Goal: Information Seeking & Learning: Understand process/instructions

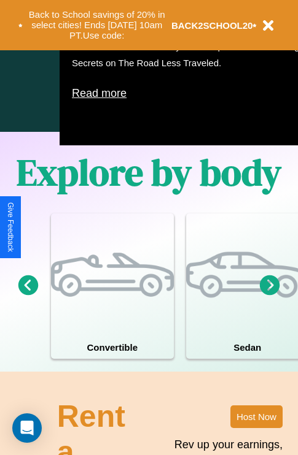
scroll to position [789, 0]
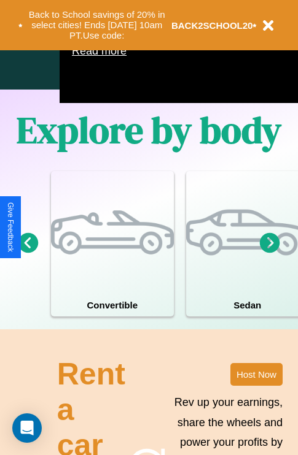
click at [269, 253] on icon at bounding box center [270, 243] width 20 height 20
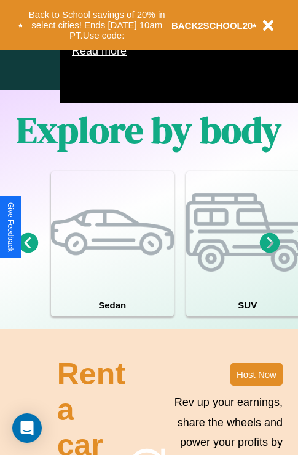
click at [269, 253] on icon at bounding box center [270, 243] width 20 height 20
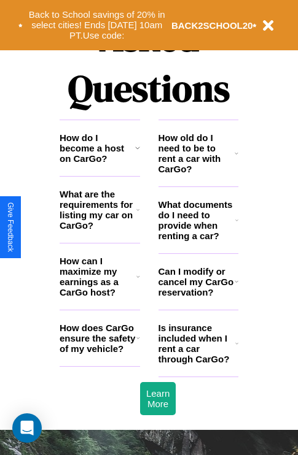
scroll to position [1487, 0]
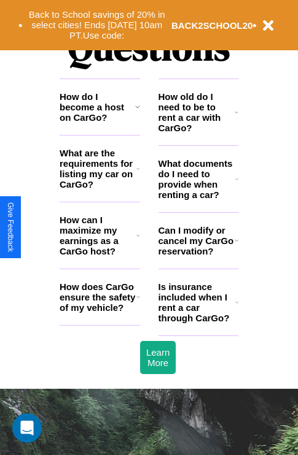
click at [99, 255] on h3 "How can I maximize my earnings as a CarGo host?" at bounding box center [98, 236] width 77 height 42
click at [99, 123] on h3 "How do I become a host on CarGo?" at bounding box center [97, 106] width 75 height 31
click at [137, 174] on icon at bounding box center [137, 169] width 3 height 10
